Goal: Information Seeking & Learning: Find specific fact

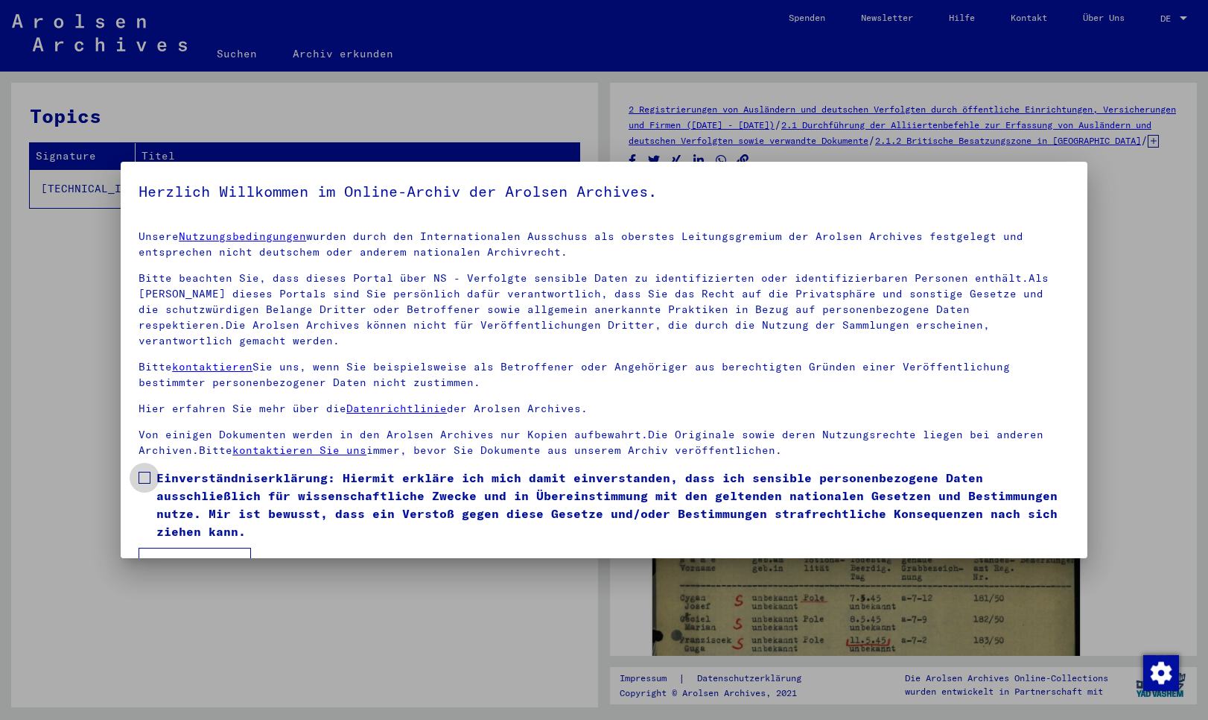
click at [145, 471] on span at bounding box center [145, 477] width 12 height 12
click at [194, 547] on button "Ich stimme zu" at bounding box center [195, 561] width 112 height 28
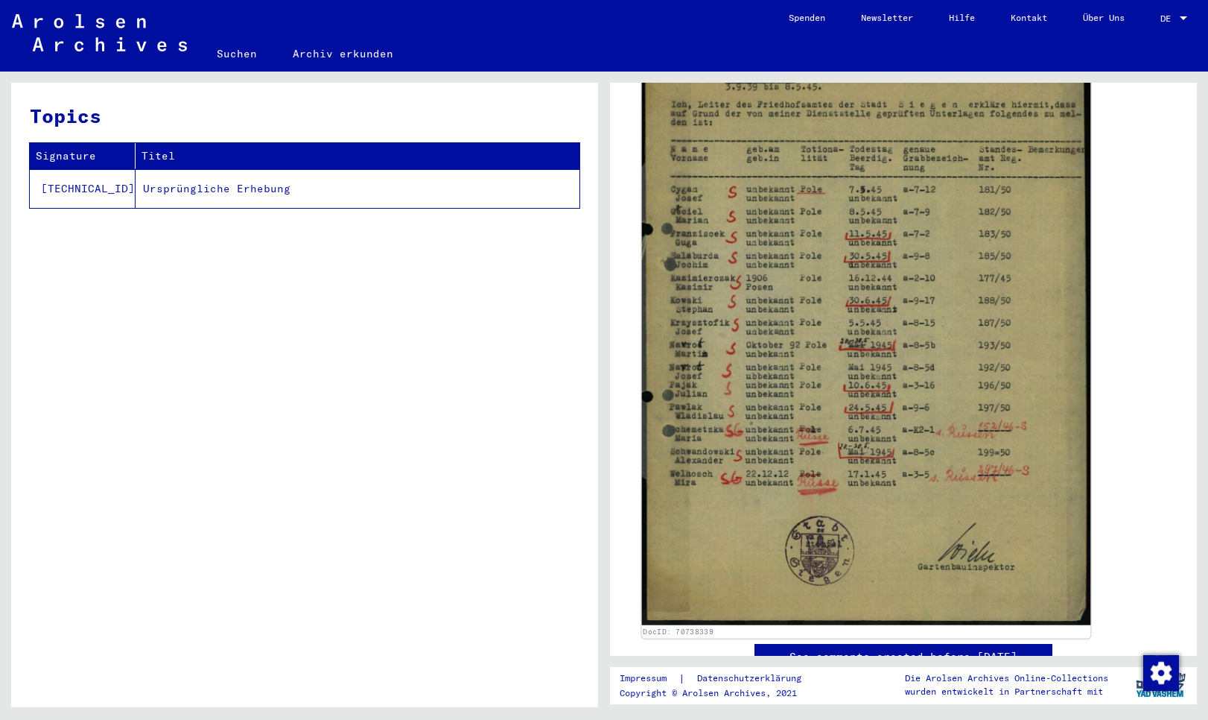
scroll to position [322, 0]
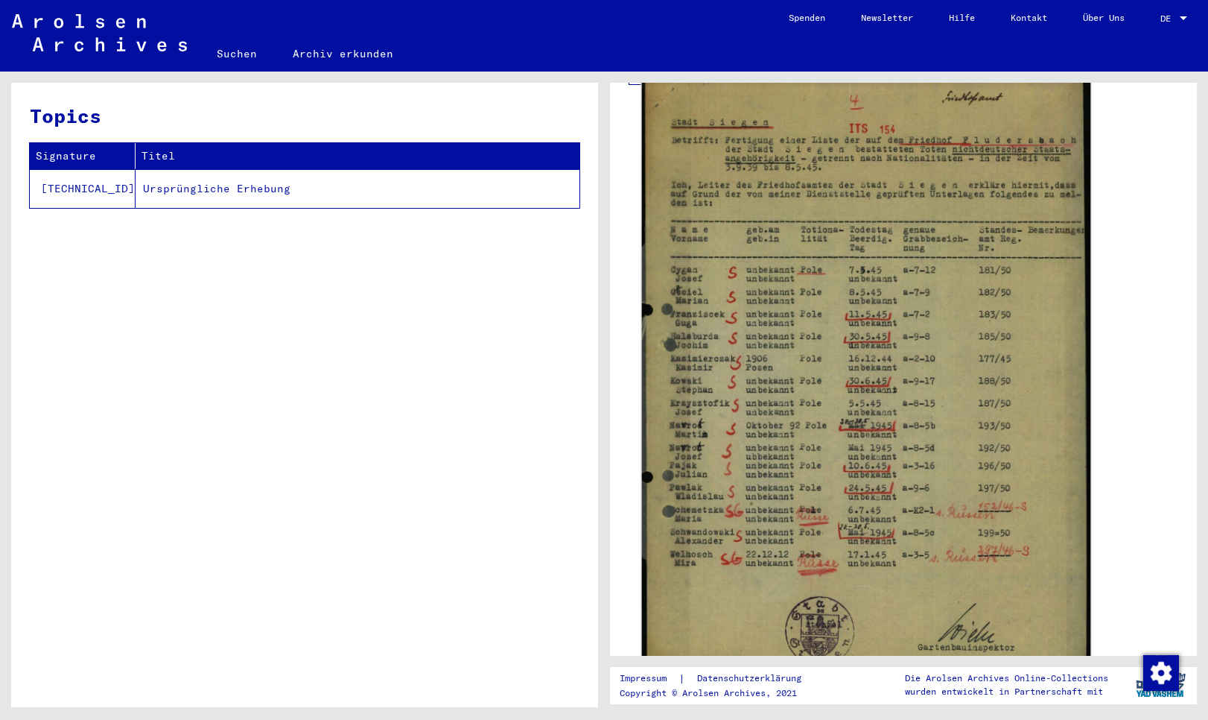
click at [947, 414] on img at bounding box center [866, 390] width 449 height 629
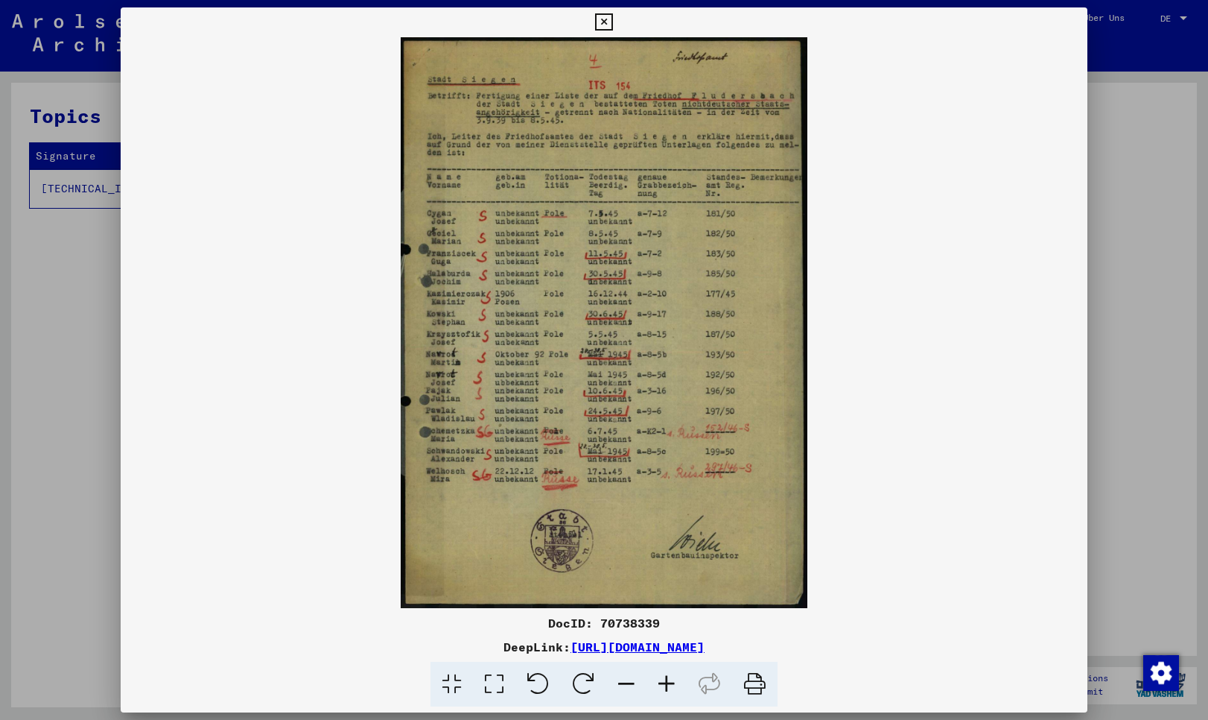
click at [751, 687] on icon at bounding box center [754, 683] width 45 height 45
click at [827, 504] on img at bounding box center [604, 322] width 967 height 571
click at [1149, 223] on div at bounding box center [604, 360] width 1208 height 720
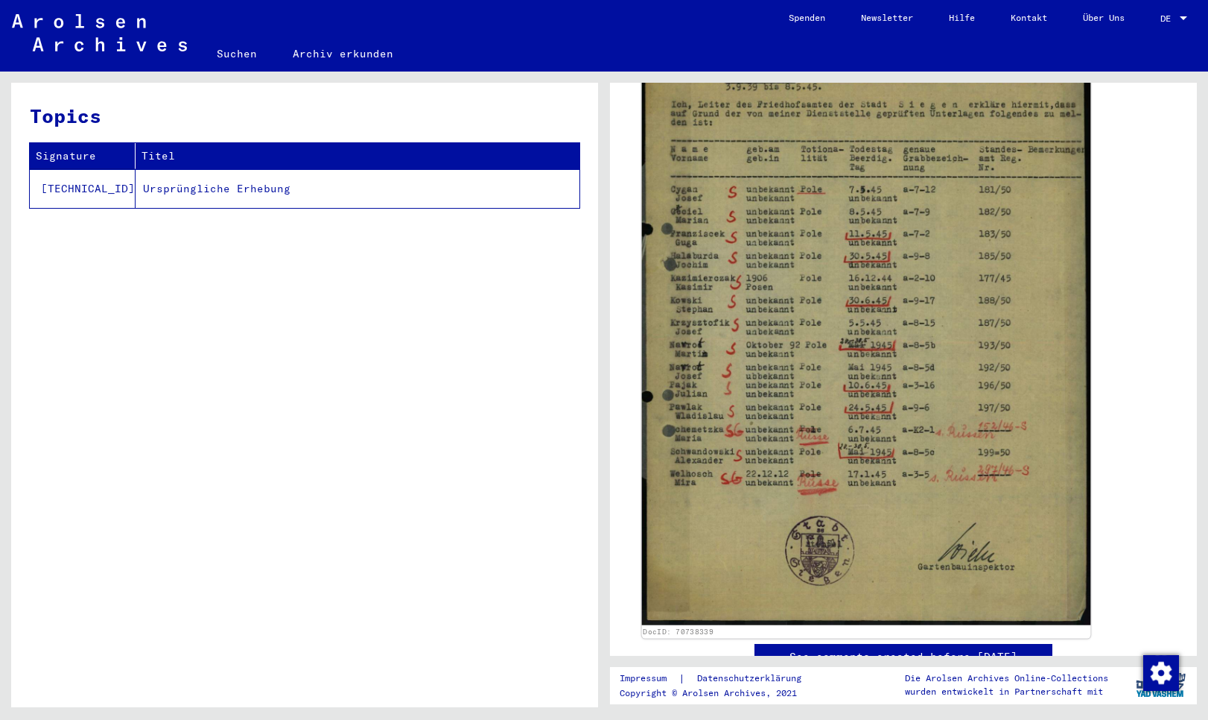
scroll to position [0, 0]
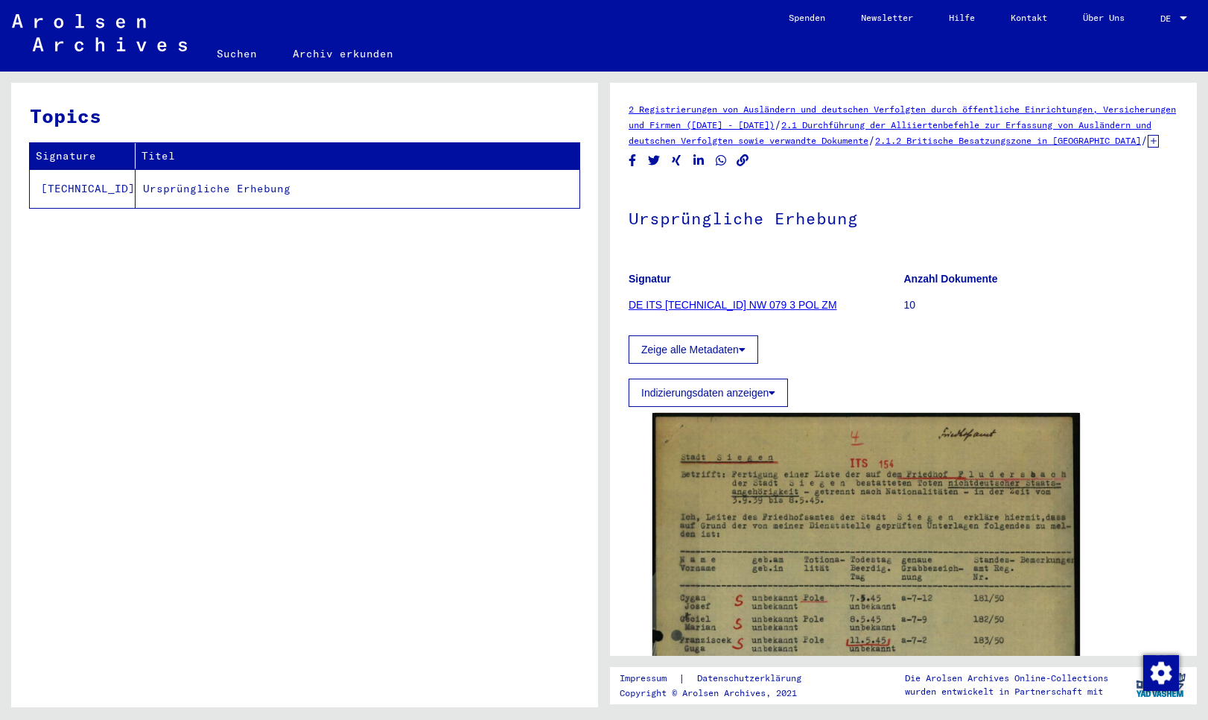
click at [687, 311] on link "DE ITS [TECHNICAL_ID] NW 079 3 POL ZM" at bounding box center [733, 305] width 209 height 12
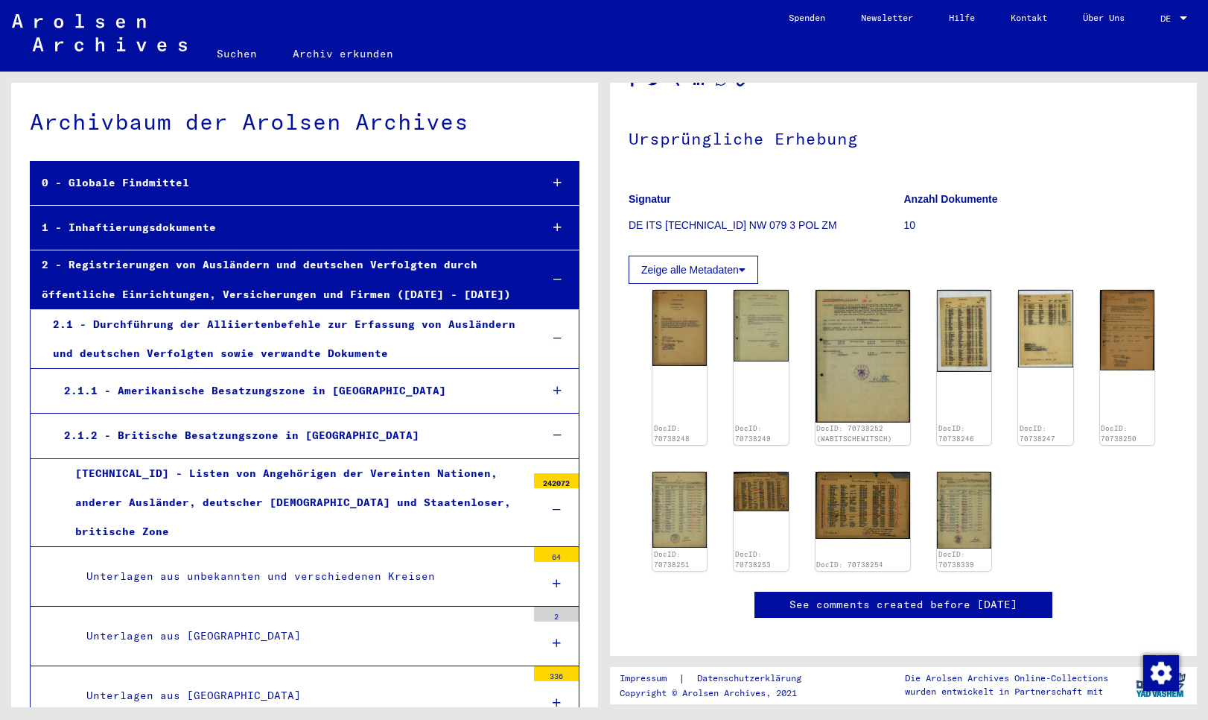
scroll to position [80, 0]
click at [970, 371] on img at bounding box center [964, 328] width 57 height 86
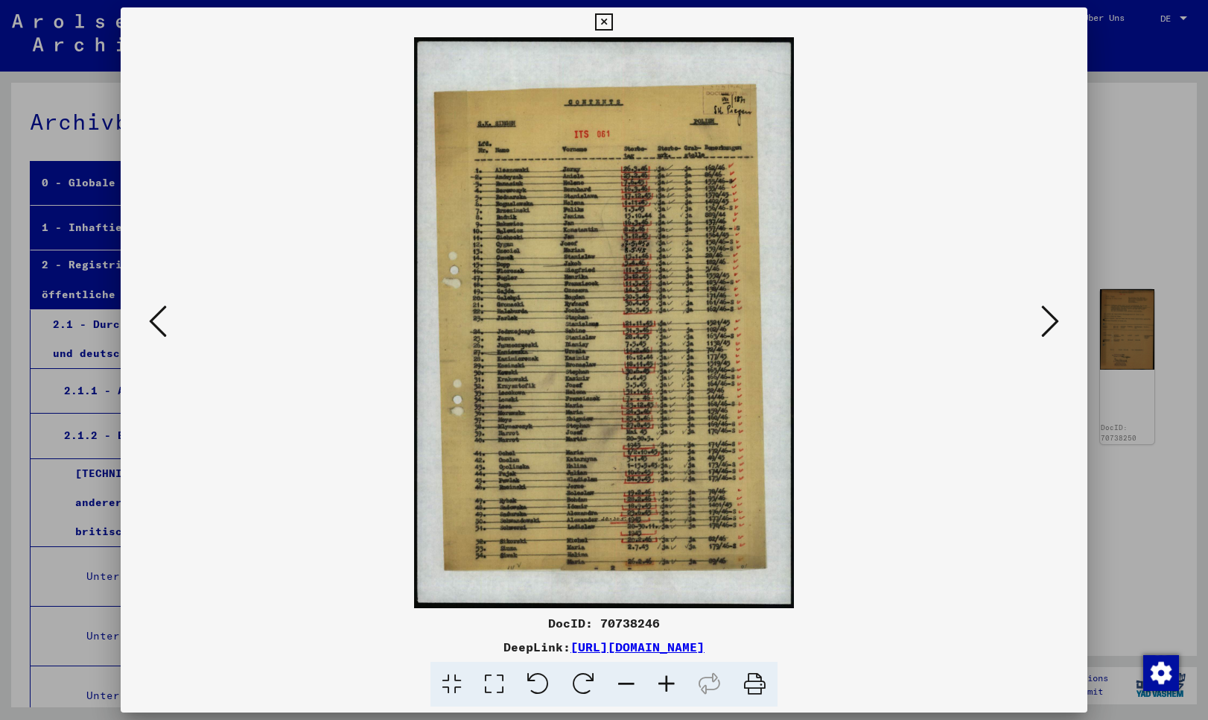
click at [612, 20] on icon at bounding box center [603, 22] width 17 height 18
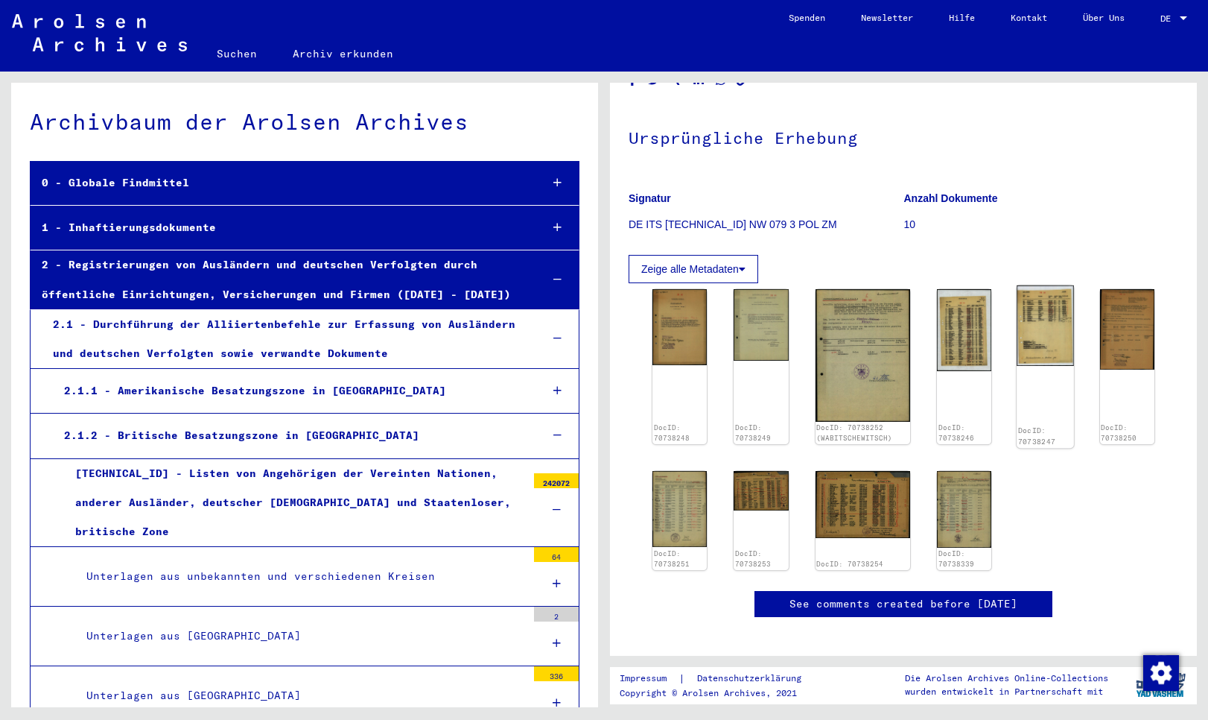
click at [1047, 351] on img at bounding box center [1045, 325] width 57 height 81
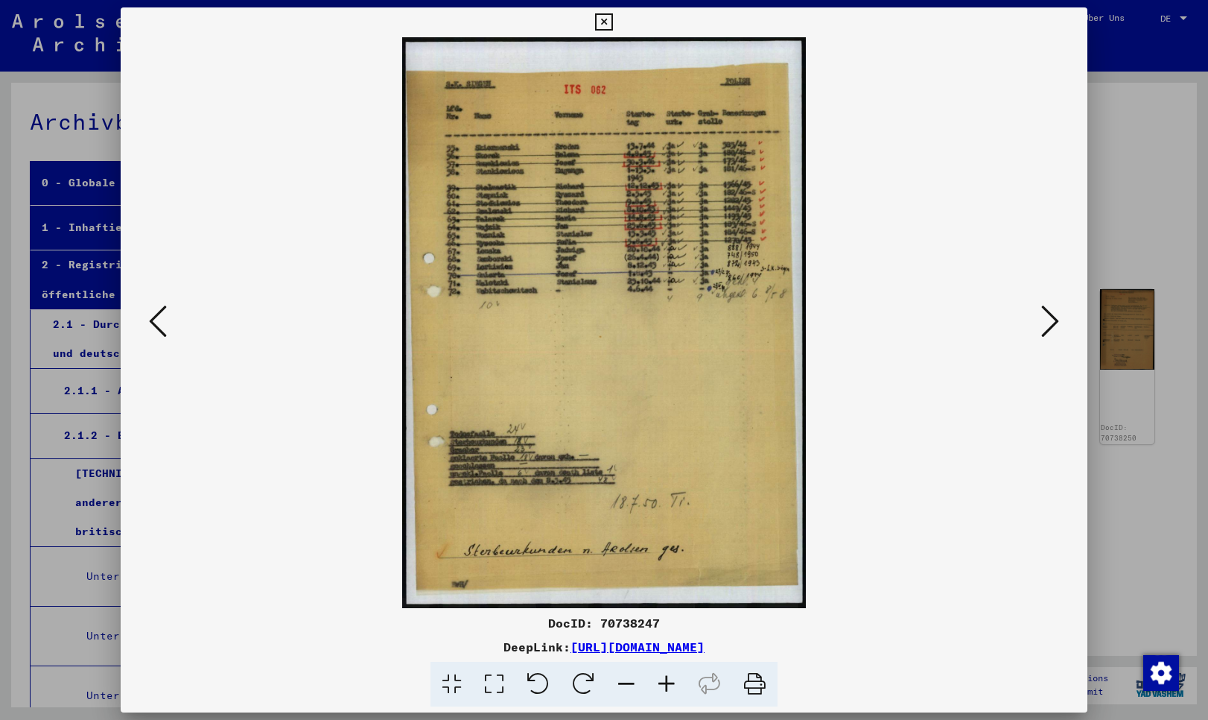
click at [612, 23] on icon at bounding box center [603, 22] width 17 height 18
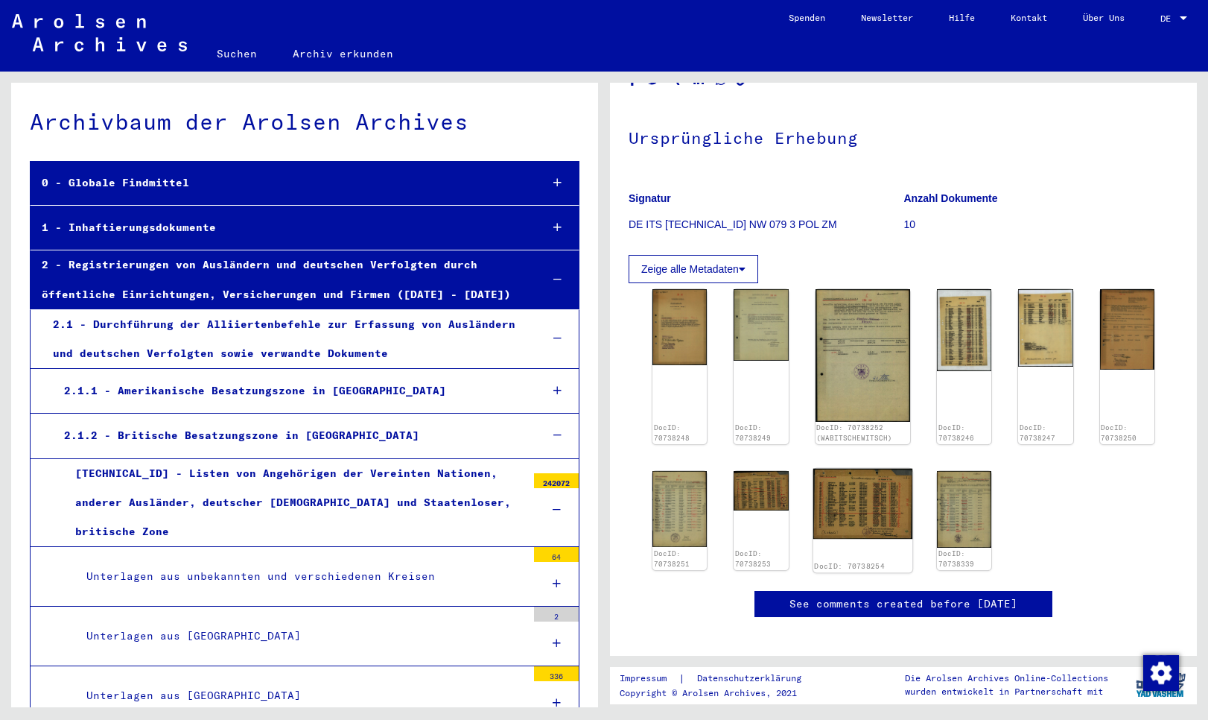
click at [846, 529] on img at bounding box center [863, 504] width 100 height 71
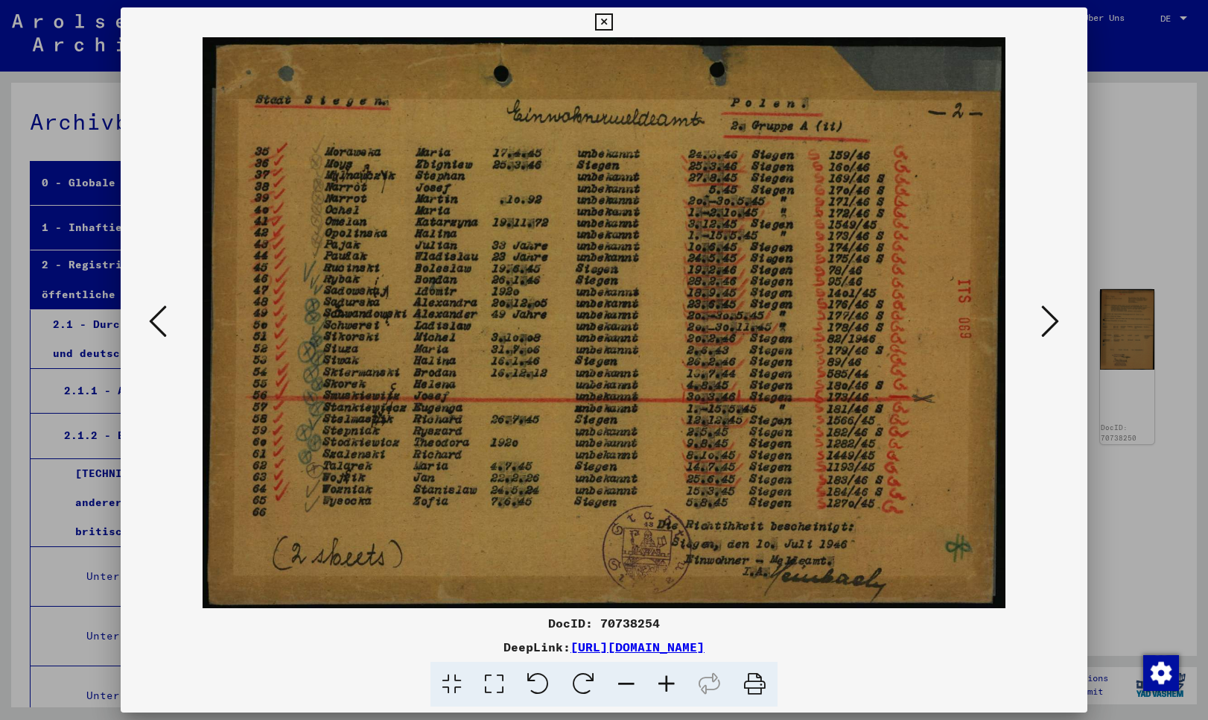
click at [612, 18] on icon at bounding box center [603, 22] width 17 height 18
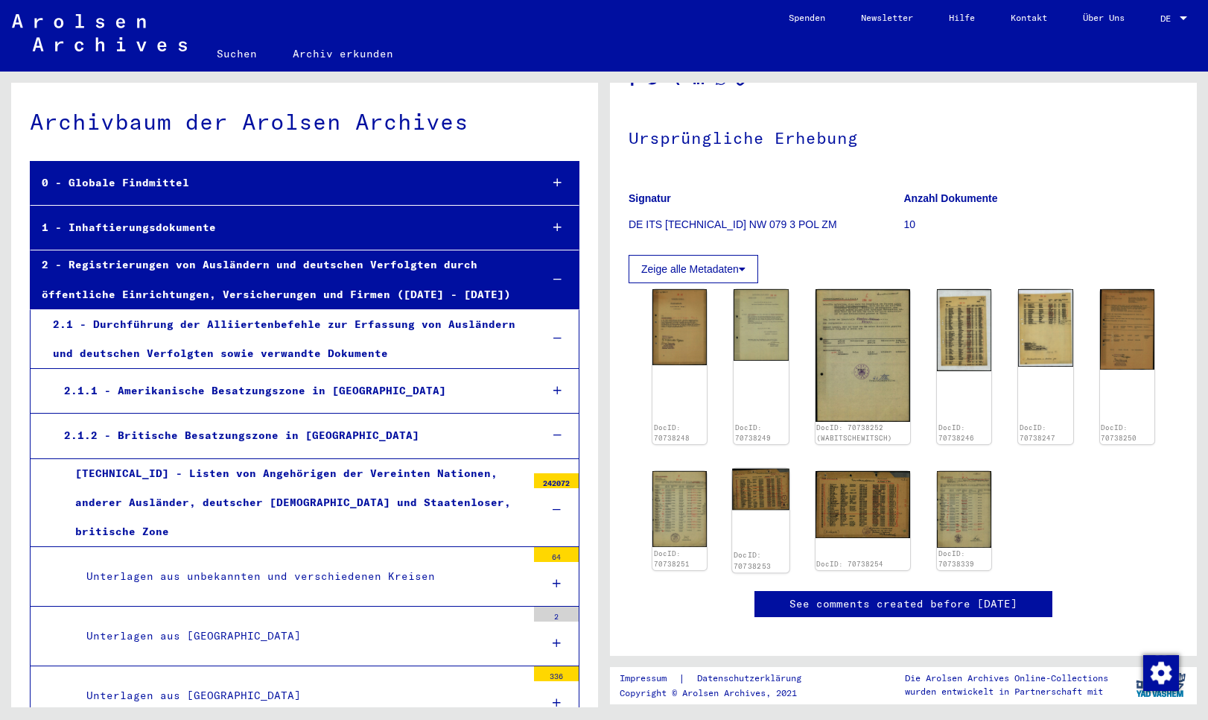
click at [754, 502] on img at bounding box center [760, 490] width 57 height 42
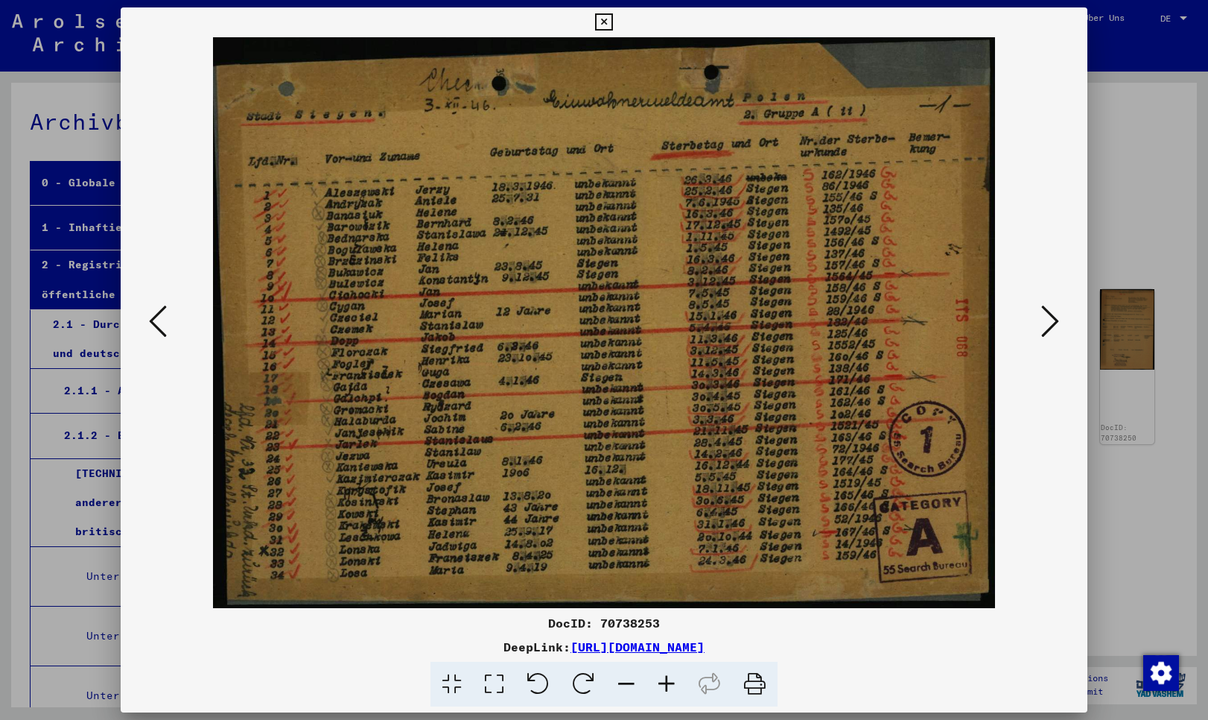
click at [612, 19] on icon at bounding box center [603, 22] width 17 height 18
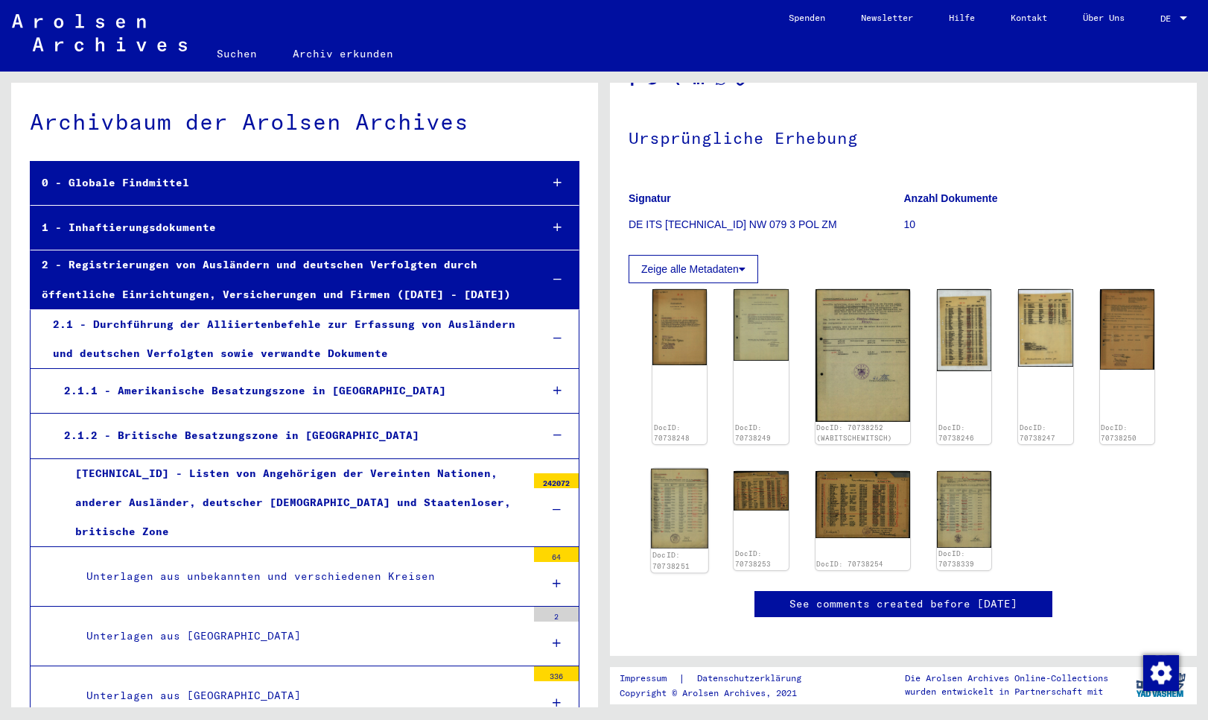
click at [699, 515] on img at bounding box center [679, 509] width 57 height 80
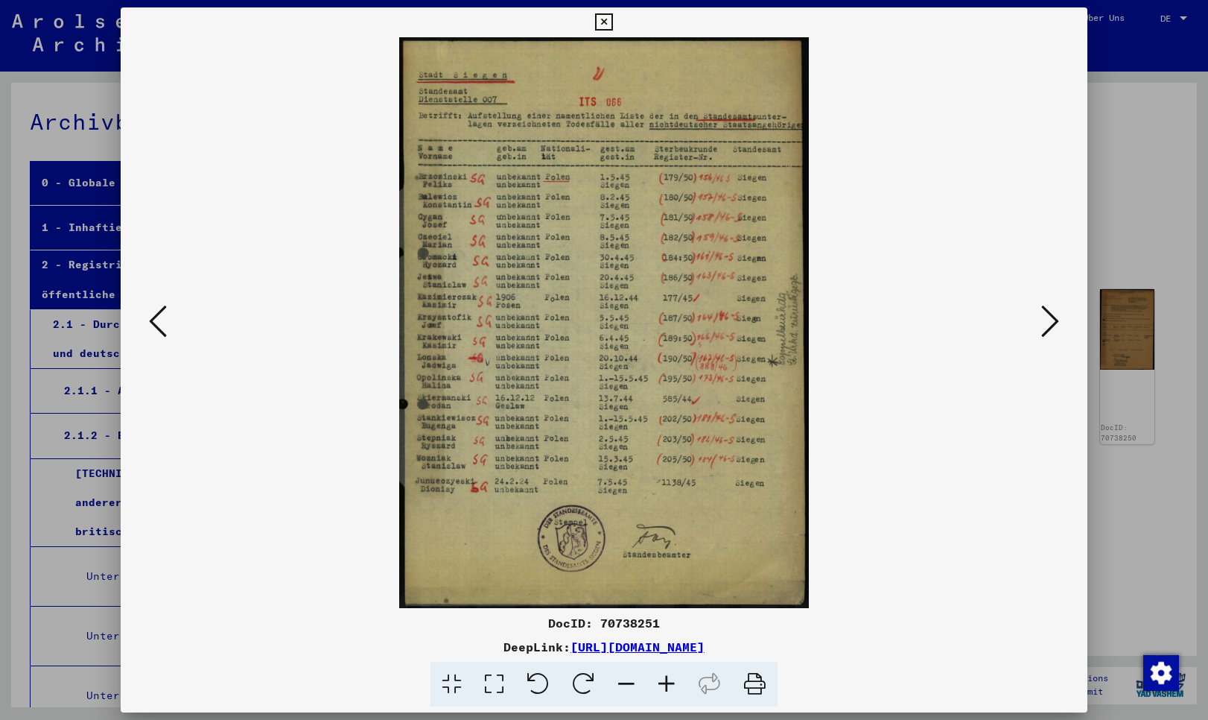
click at [612, 24] on icon at bounding box center [603, 22] width 17 height 18
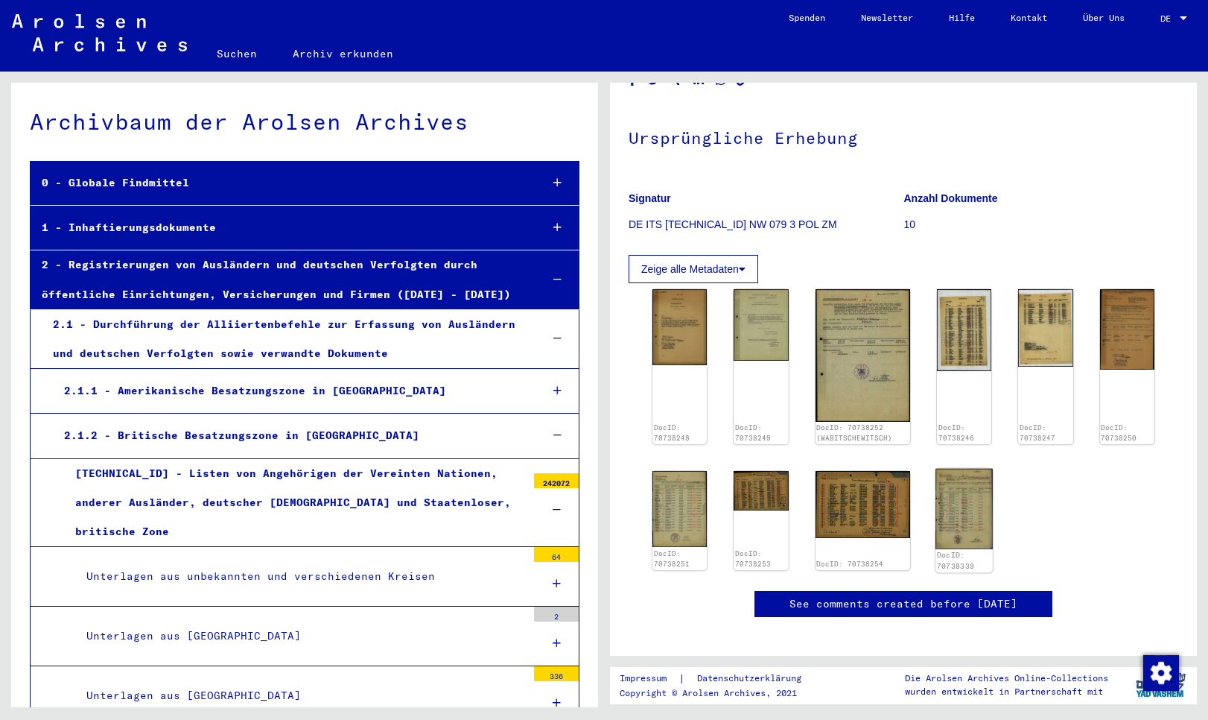
click at [965, 535] on img at bounding box center [964, 509] width 57 height 80
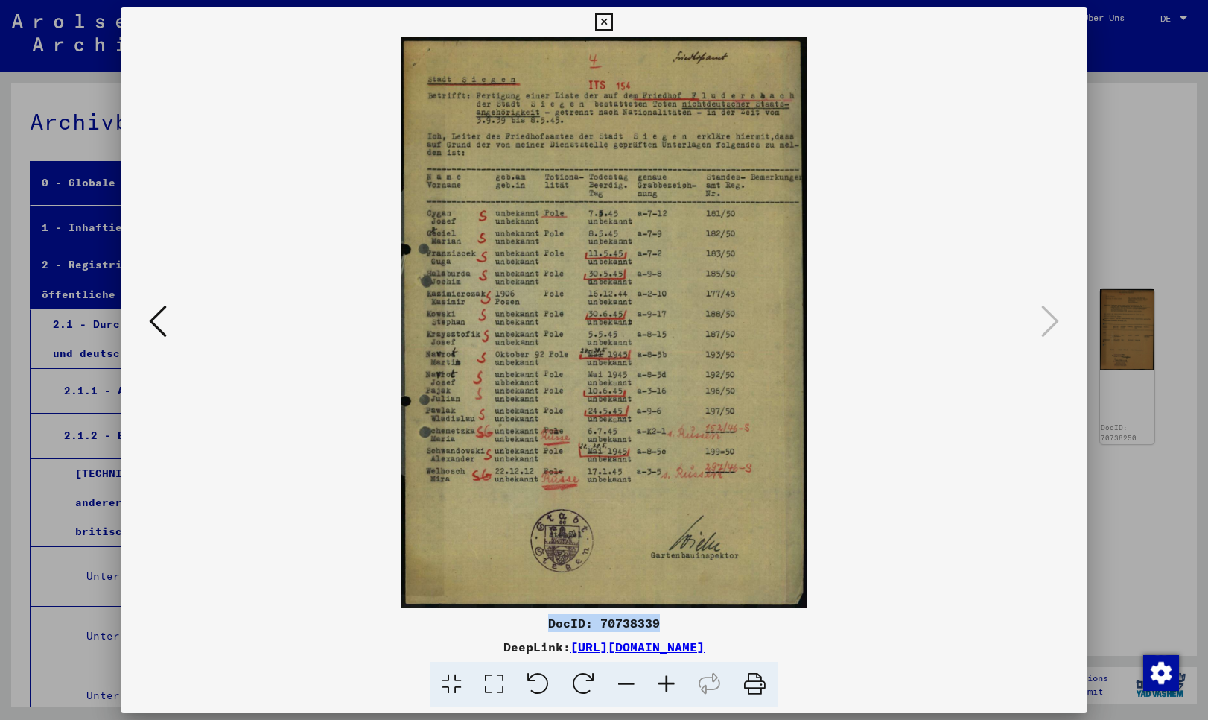
drag, startPoint x: 551, startPoint y: 619, endPoint x: 668, endPoint y: 621, distance: 117.0
click at [668, 621] on div "DocID: 70738339" at bounding box center [604, 623] width 967 height 18
copy div "DocID: 70738339"
click at [612, 21] on icon at bounding box center [603, 22] width 17 height 18
